Goal: Information Seeking & Learning: Learn about a topic

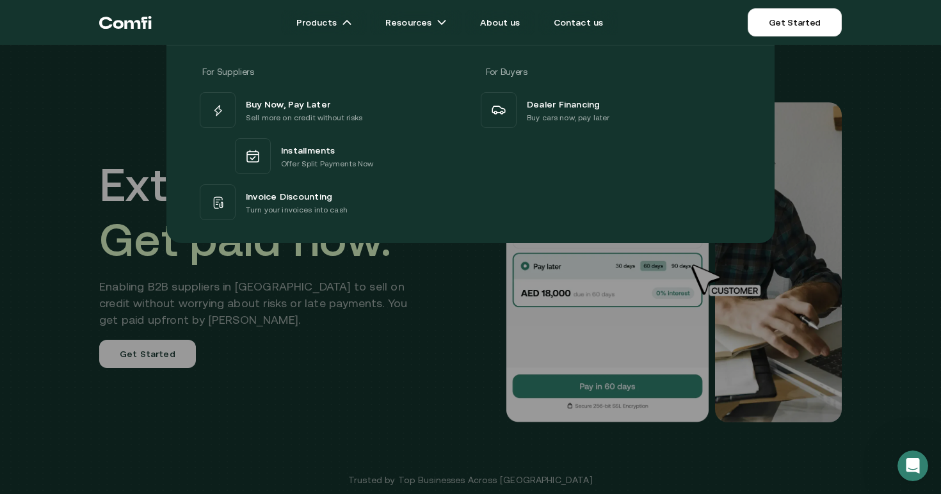
click at [285, 339] on div at bounding box center [470, 292] width 941 height 494
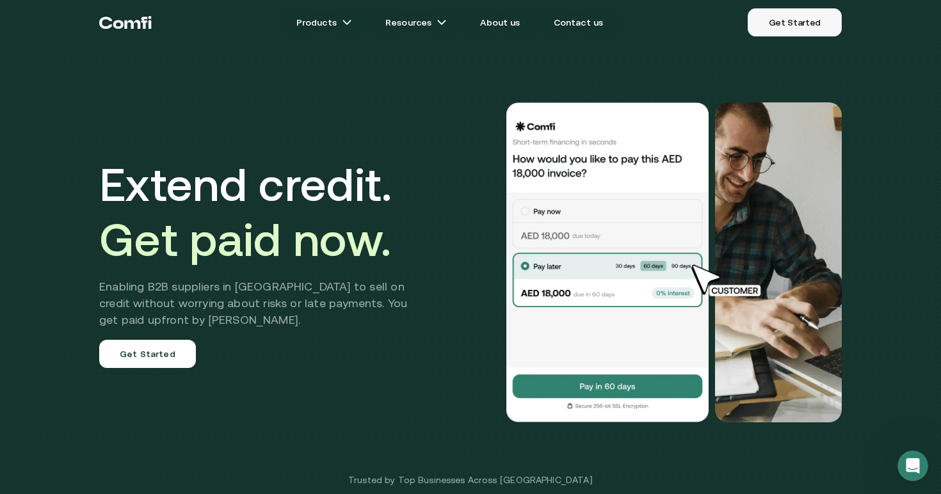
click at [798, 31] on link "Get Started" at bounding box center [794, 22] width 94 height 28
click at [502, 20] on link "About us" at bounding box center [500, 23] width 70 height 26
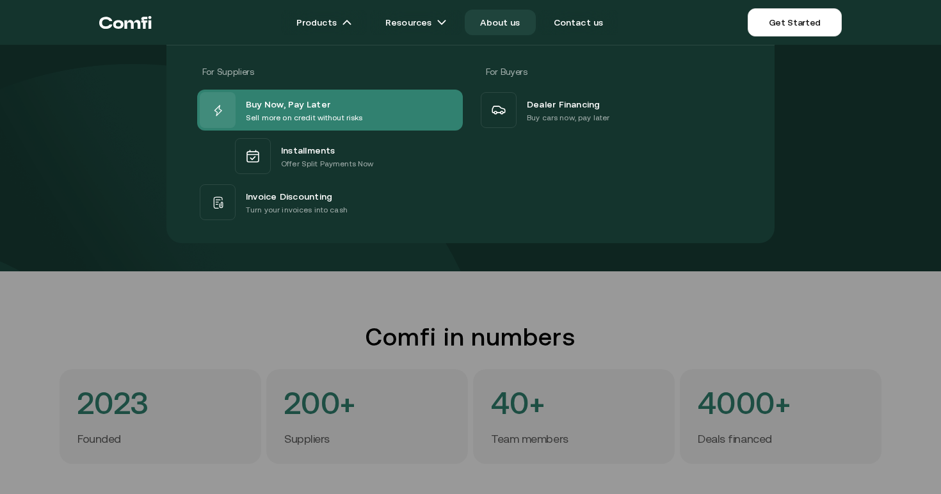
click at [289, 105] on span "Buy Now, Pay Later" at bounding box center [288, 103] width 84 height 15
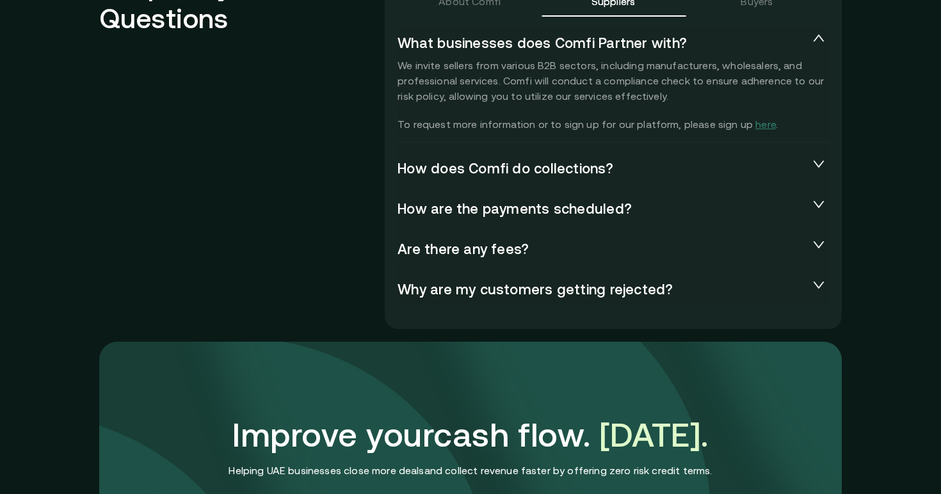
scroll to position [2867, 0]
